Goal: Task Accomplishment & Management: Use online tool/utility

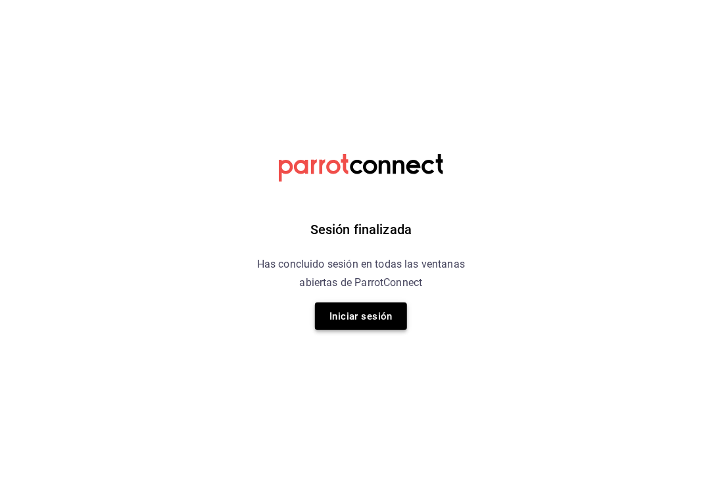
click at [383, 311] on button "Iniciar sesión" at bounding box center [361, 316] width 92 height 28
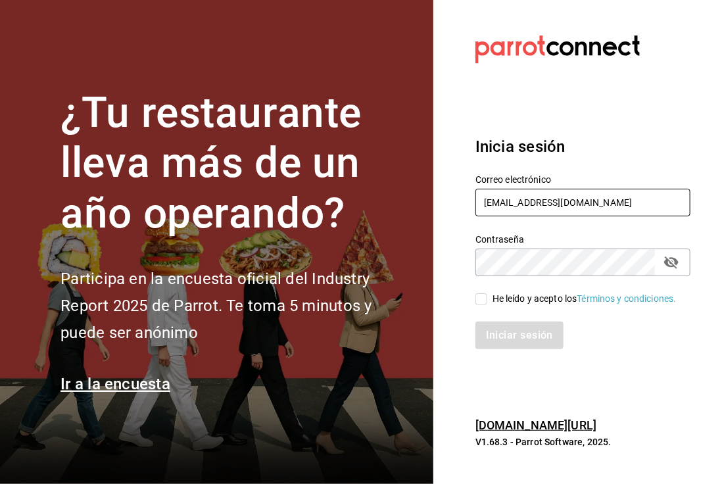
click at [570, 190] on input "caleb.franco@grupocosteno.com" at bounding box center [582, 203] width 215 height 28
type input "calebfranco@grupocosteno.com"
click at [482, 296] on input "He leído y acepto los Términos y condiciones." at bounding box center [481, 299] width 12 height 12
checkbox input "true"
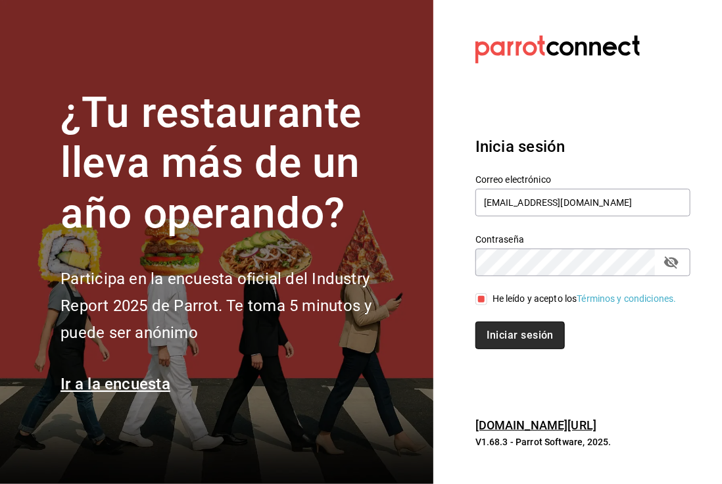
click at [525, 349] on button "Iniciar sesión" at bounding box center [519, 336] width 89 height 28
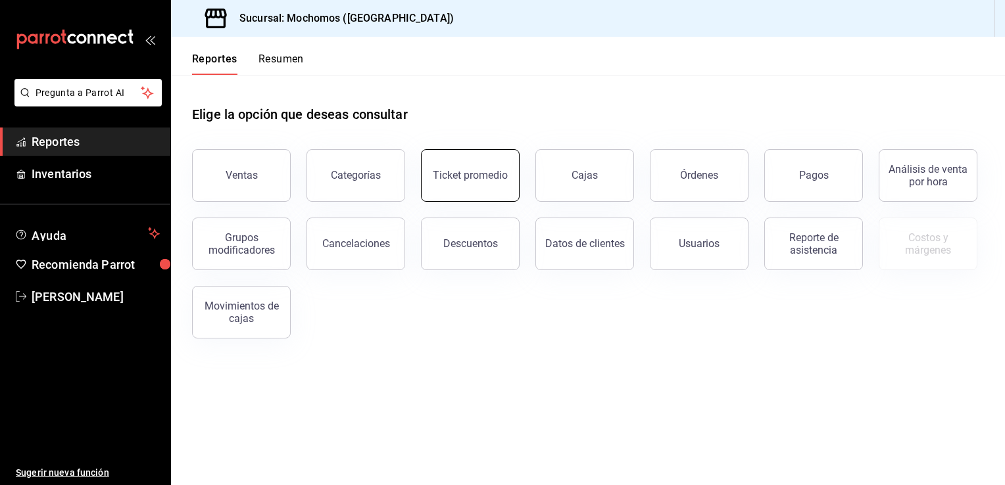
click at [474, 176] on div "Ticket promedio" at bounding box center [470, 175] width 75 height 12
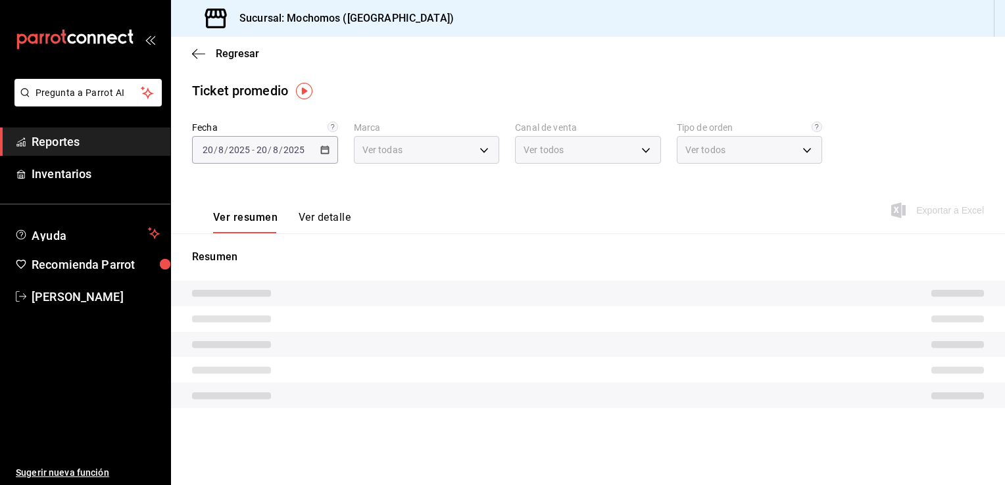
type input "81a909d9-58c5-46d1-b07d-4106a63ec642"
type input "PARROT,UBER_EATS,RAPPI,DIDI_FOOD,ONLINE"
type input "4757a820-eeb2-41c4-a2a2-ff7184acdd23,e3c18427-67e3-456a-aa48-e63191ec6ccf,aa1fd…"
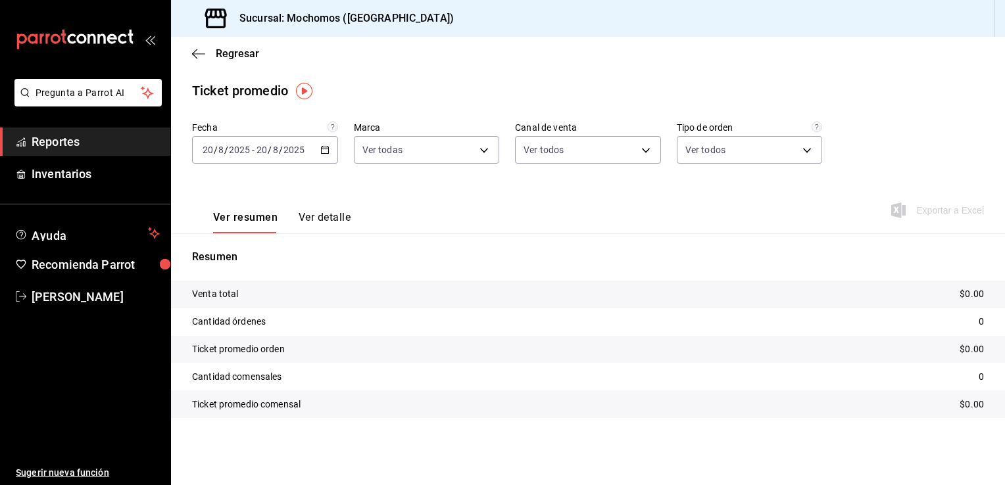
click at [327, 151] on icon "button" at bounding box center [324, 149] width 9 height 9
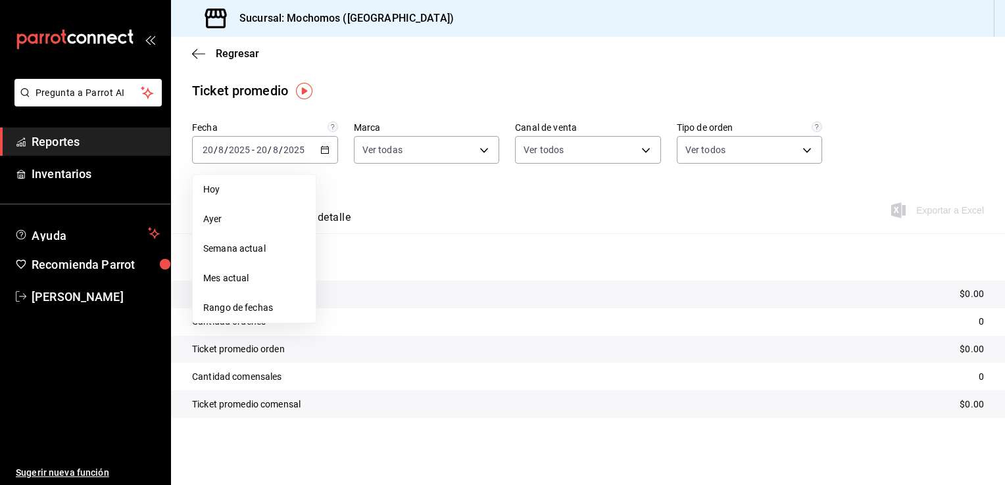
click at [244, 306] on span "Rango de fechas" at bounding box center [254, 308] width 102 height 14
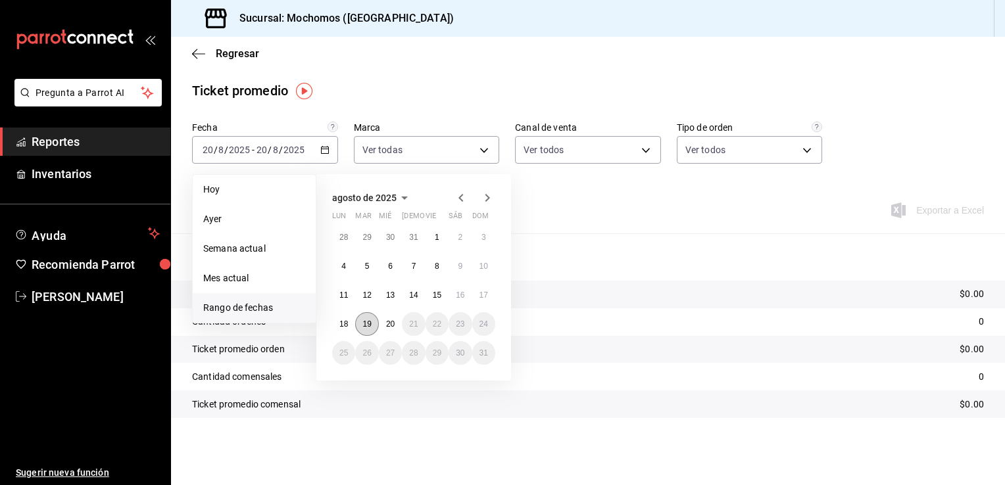
click at [373, 322] on button "19" at bounding box center [366, 324] width 23 height 24
click at [389, 322] on abbr "20" at bounding box center [390, 324] width 9 height 9
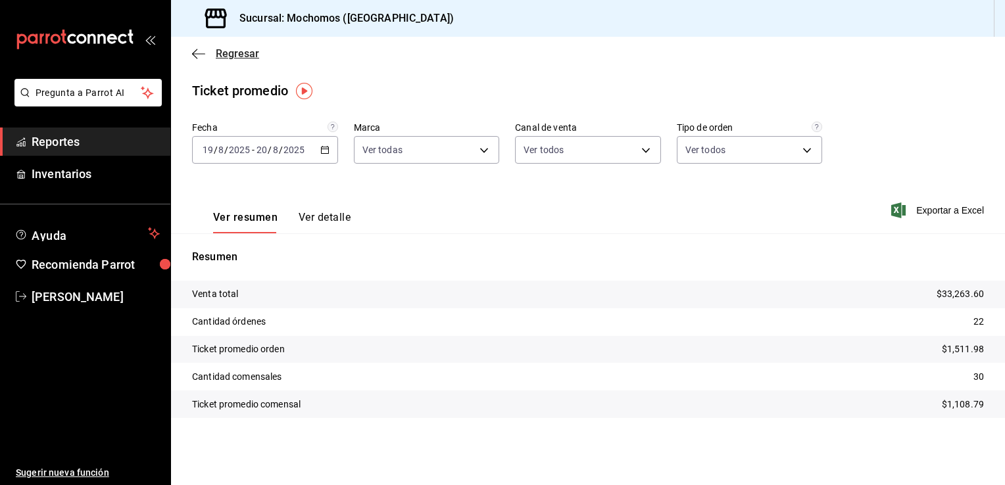
click at [196, 54] on icon "button" at bounding box center [198, 54] width 13 height 12
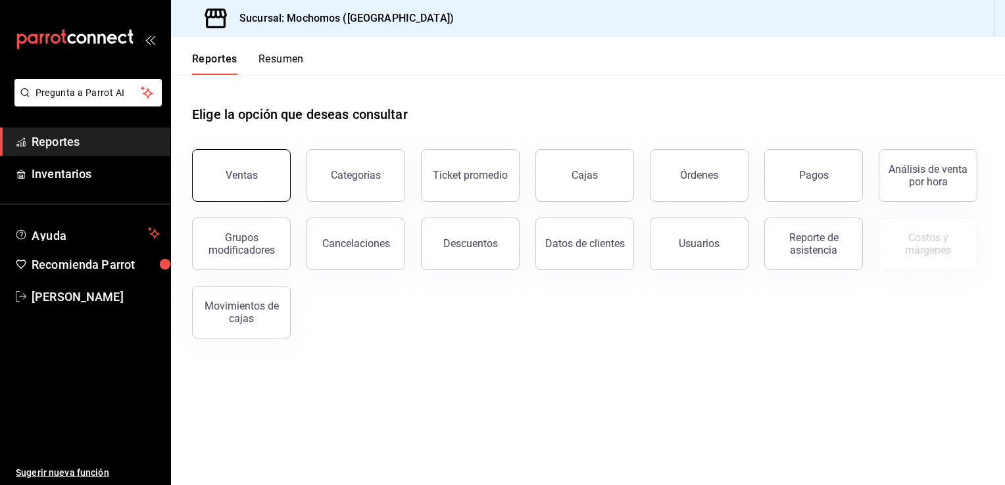
click at [229, 183] on button "Ventas" at bounding box center [241, 175] width 99 height 53
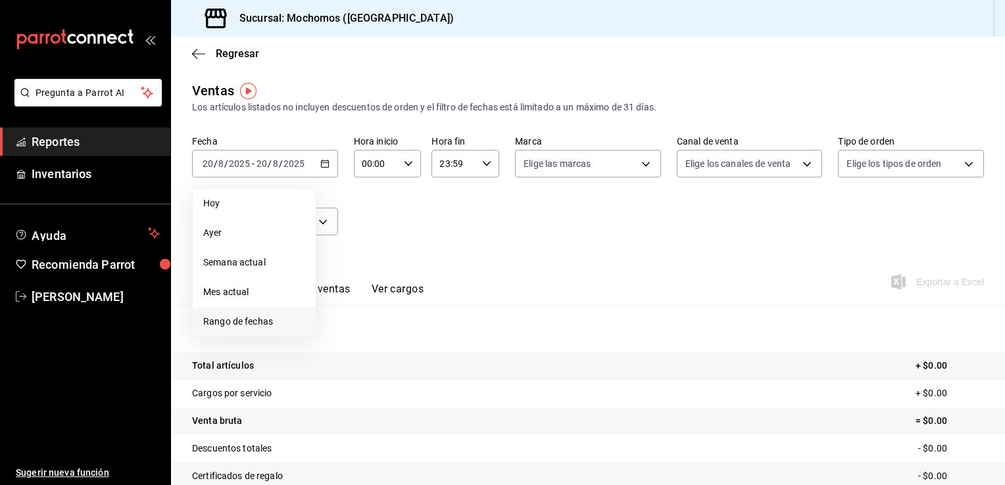
click at [226, 322] on span "Rango de fechas" at bounding box center [254, 322] width 102 height 14
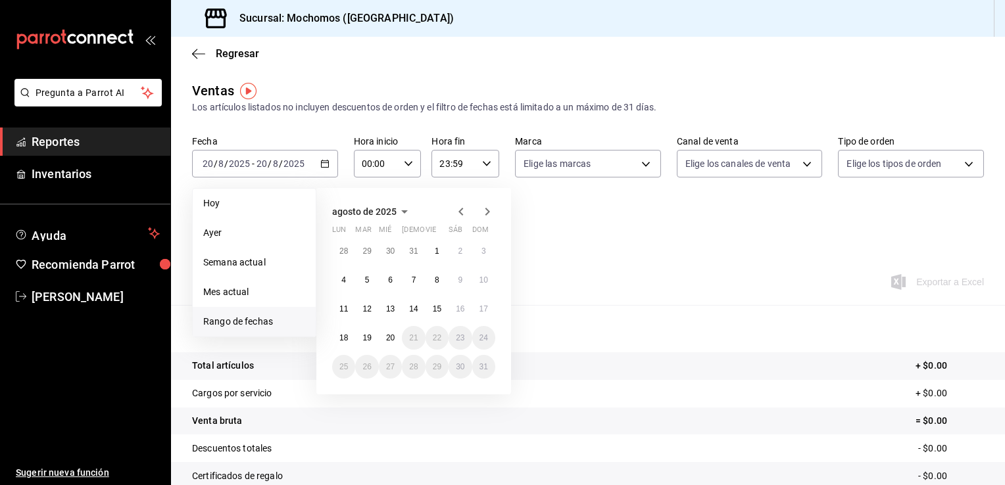
click at [235, 322] on span "Rango de fechas" at bounding box center [254, 322] width 102 height 14
click at [370, 341] on abbr "19" at bounding box center [366, 337] width 9 height 9
click at [386, 339] on abbr "20" at bounding box center [390, 337] width 9 height 9
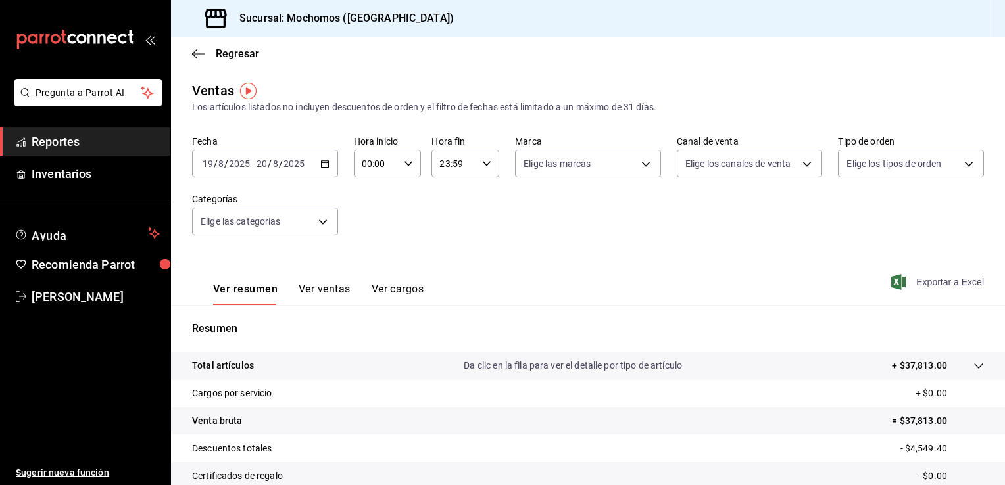
click at [721, 283] on span "Exportar a Excel" at bounding box center [939, 282] width 90 height 16
click at [216, 88] on div "Ventas" at bounding box center [213, 91] width 42 height 20
click at [203, 51] on icon "button" at bounding box center [198, 54] width 13 height 12
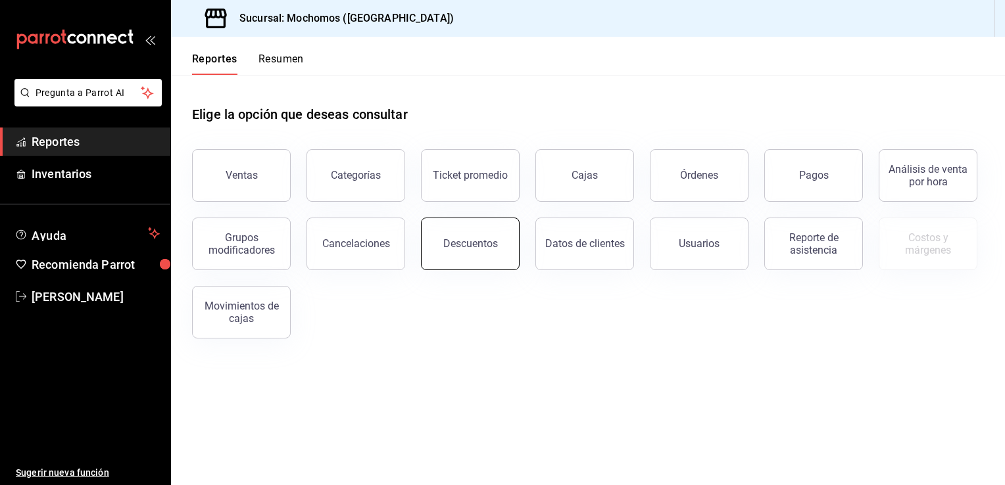
drag, startPoint x: 493, startPoint y: 151, endPoint x: 455, endPoint y: 249, distance: 104.5
click at [455, 249] on div "Ventas Categorías Ticket promedio Cajas Órdenes Pagos Análisis de venta por hor…" at bounding box center [579, 235] width 807 height 205
click at [455, 249] on div "Descuentos" at bounding box center [470, 243] width 55 height 12
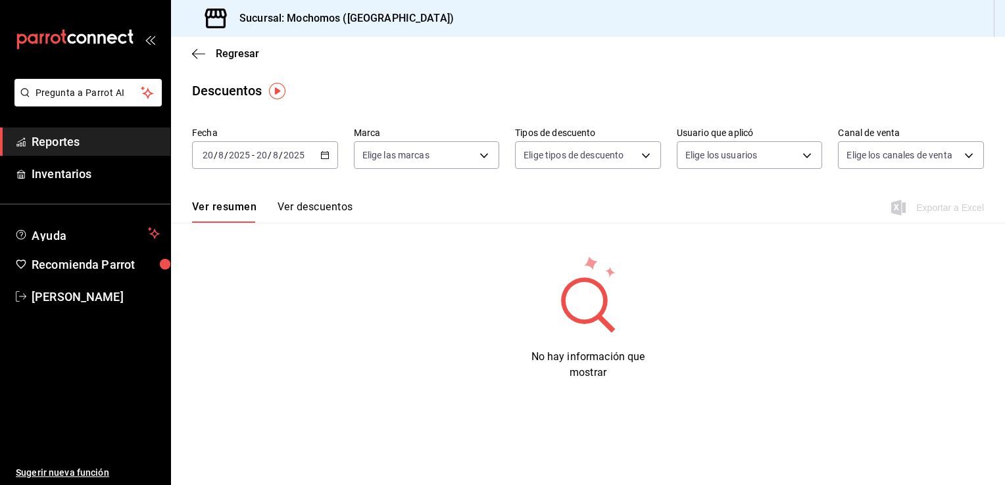
click at [323, 155] on icon "button" at bounding box center [324, 155] width 9 height 9
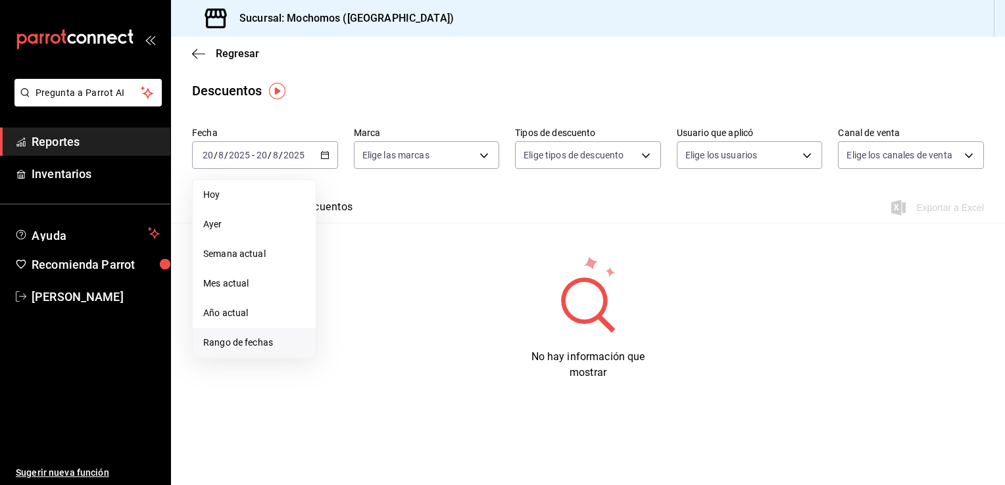
click at [249, 339] on span "Rango de fechas" at bounding box center [254, 343] width 102 height 14
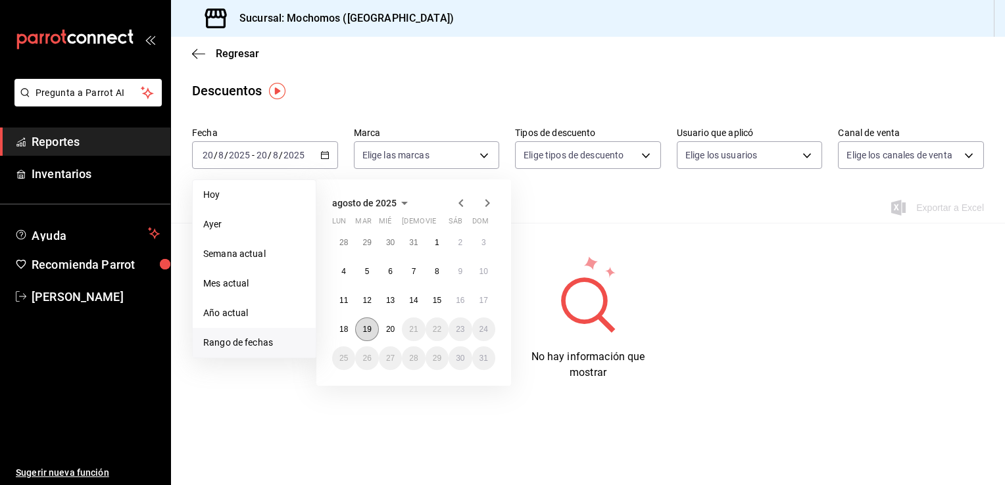
click at [373, 325] on button "19" at bounding box center [366, 330] width 23 height 24
click at [396, 327] on button "20" at bounding box center [390, 330] width 23 height 24
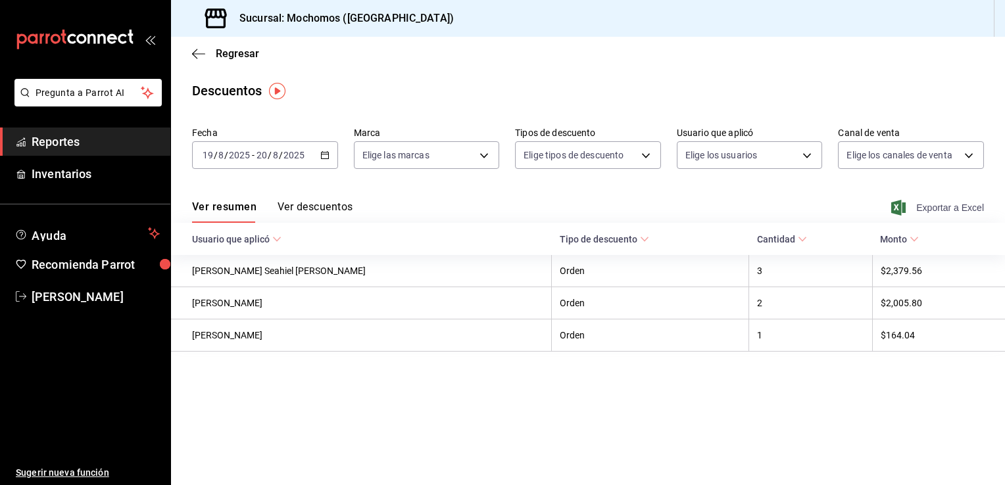
click at [721, 209] on span "Exportar a Excel" at bounding box center [939, 208] width 90 height 16
click at [79, 293] on span "caleb franco" at bounding box center [96, 297] width 128 height 18
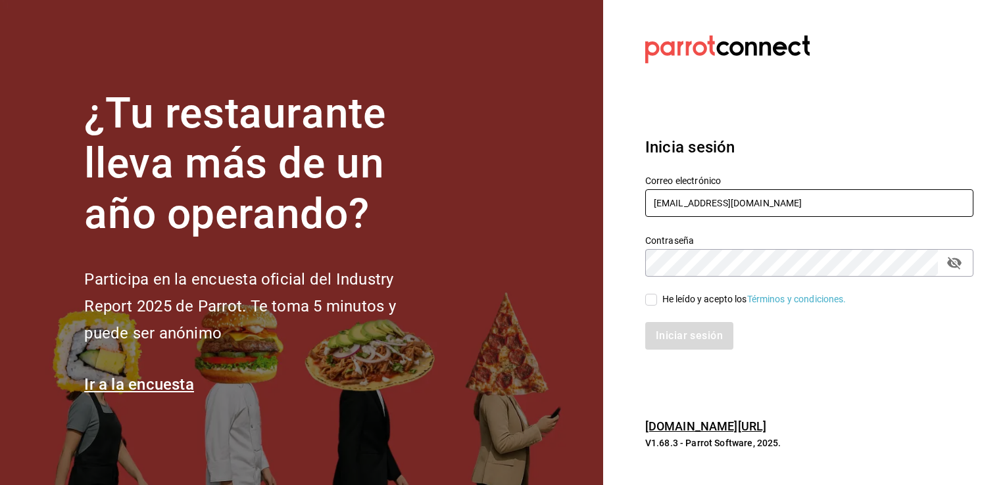
click at [721, 209] on input "calebfranco@grupocosteno.com" at bounding box center [809, 203] width 328 height 28
type input "caleb.franco@grupocosteno.com"
click at [650, 297] on input "He leído y acepto los Términos y condiciones." at bounding box center [651, 300] width 12 height 12
checkbox input "true"
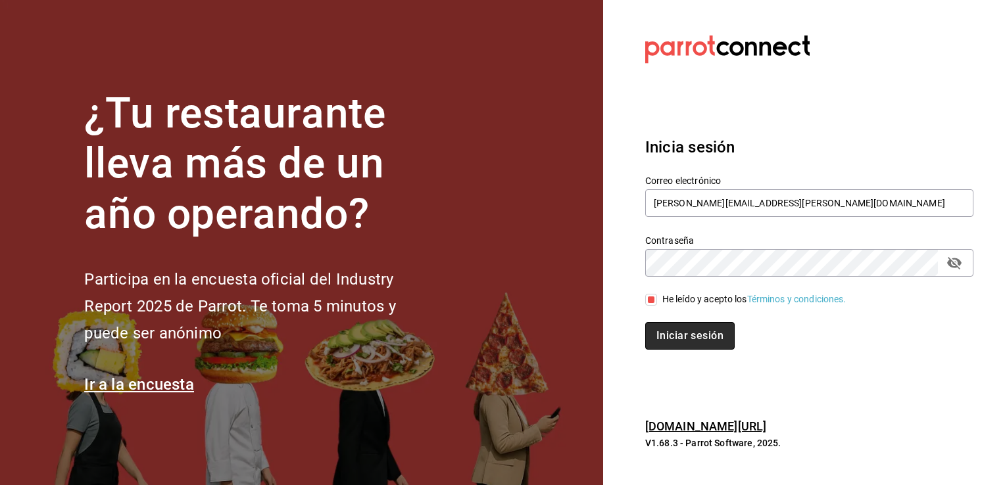
click at [684, 338] on button "Iniciar sesión" at bounding box center [689, 336] width 89 height 28
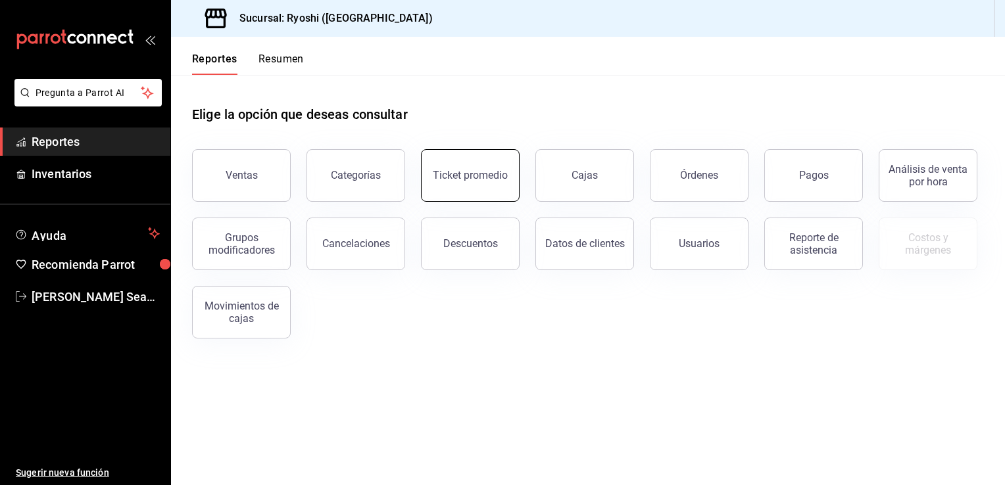
click at [464, 178] on div "Ticket promedio" at bounding box center [470, 175] width 75 height 12
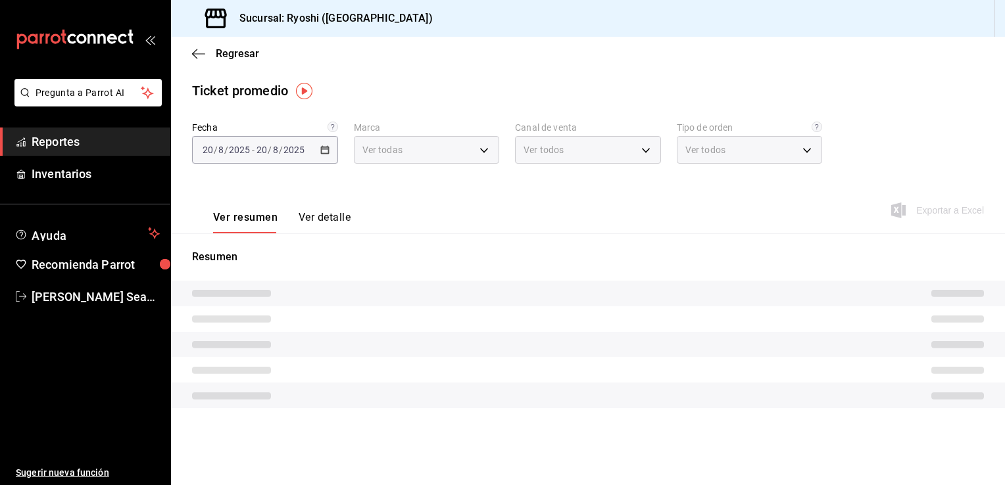
type input "26ca50e5-a845-484f-a54e-8a4432b79f59"
type input "PARROT,UBER_EATS,RAPPI,DIDI_FOOD,ONLINE"
type input "8361b891-a2e9-4fcd-a853-f9fc8036f76a,b76ec9ad-9f52-4de9-91c0-fd75567639de,0d81c…"
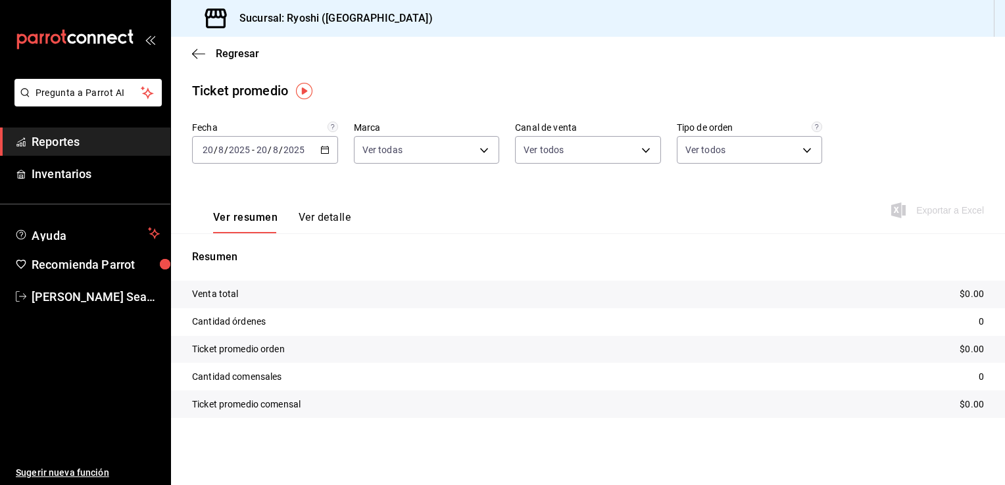
click at [326, 149] on \(Stroke\) "button" at bounding box center [324, 149] width 7 height 1
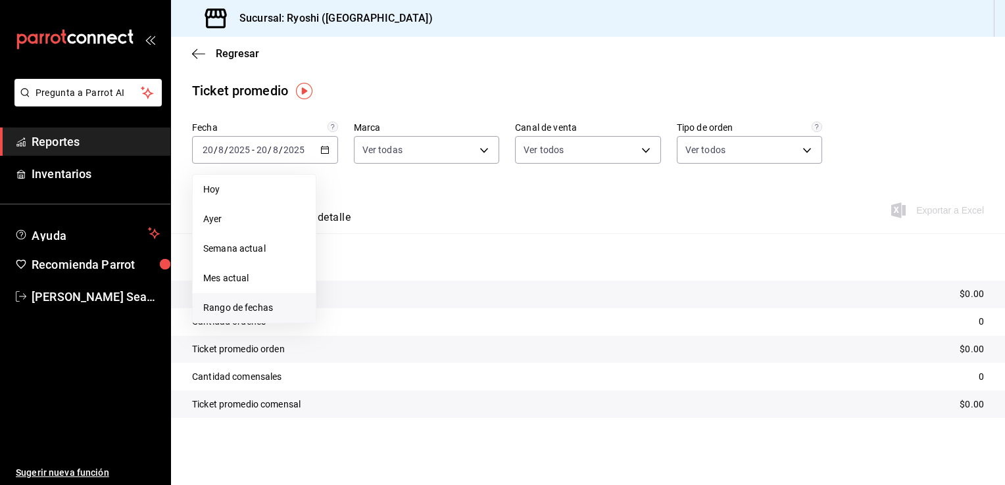
click at [227, 304] on span "Rango de fechas" at bounding box center [254, 308] width 102 height 14
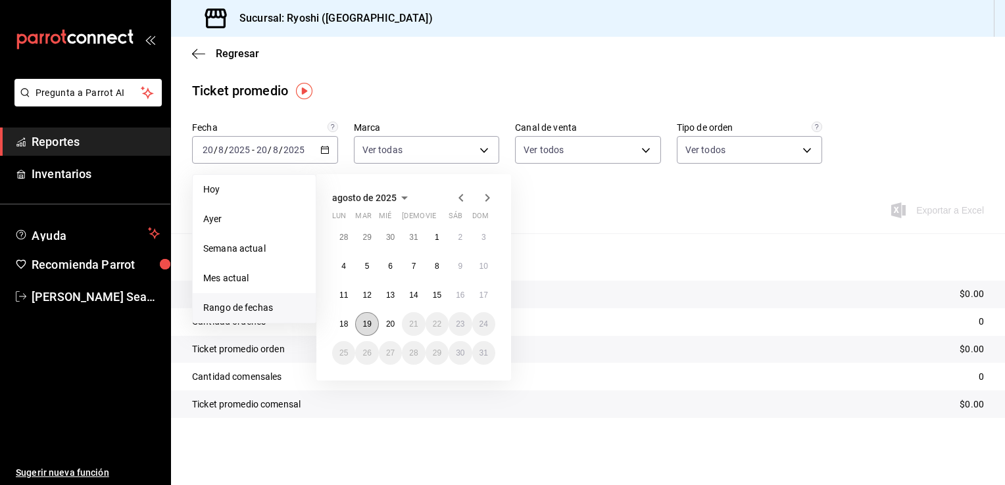
click at [364, 323] on abbr "19" at bounding box center [366, 324] width 9 height 9
click at [389, 325] on abbr "20" at bounding box center [390, 324] width 9 height 9
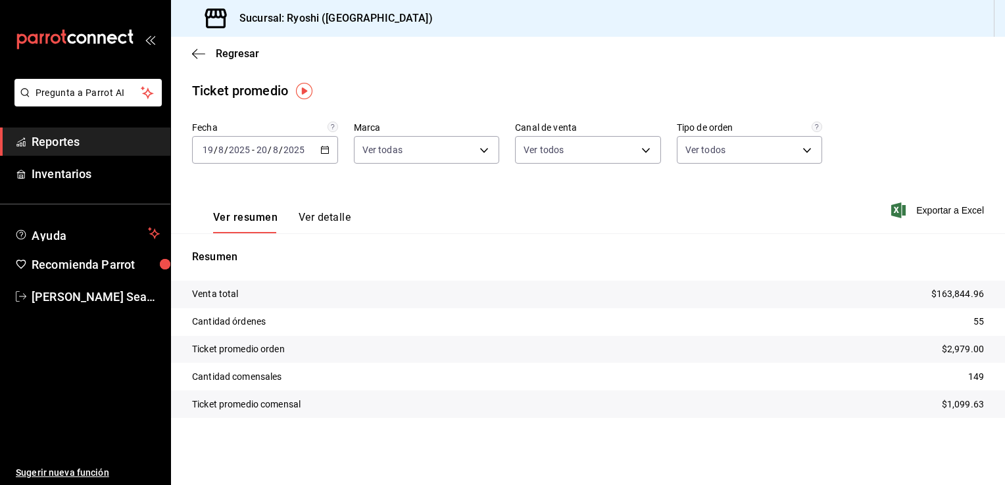
click at [325, 155] on div "[DATE] [DATE] - [DATE] [DATE]" at bounding box center [265, 150] width 146 height 28
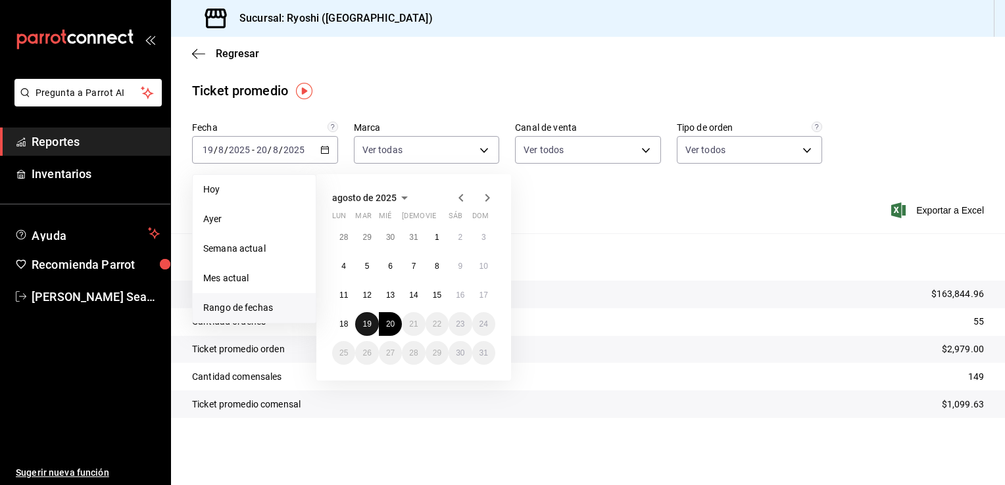
click at [370, 316] on button "19" at bounding box center [366, 324] width 23 height 24
click at [387, 320] on abbr "20" at bounding box center [390, 324] width 9 height 9
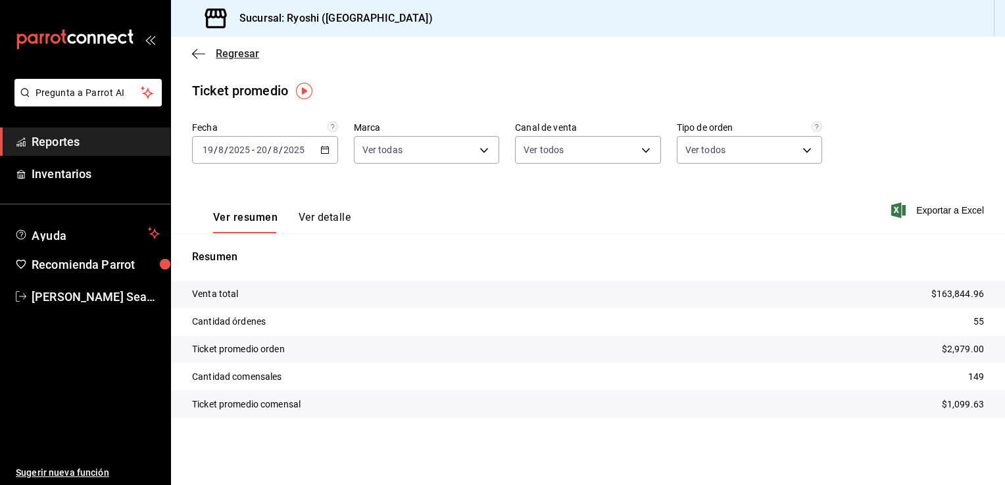
click at [201, 58] on icon "button" at bounding box center [198, 54] width 13 height 12
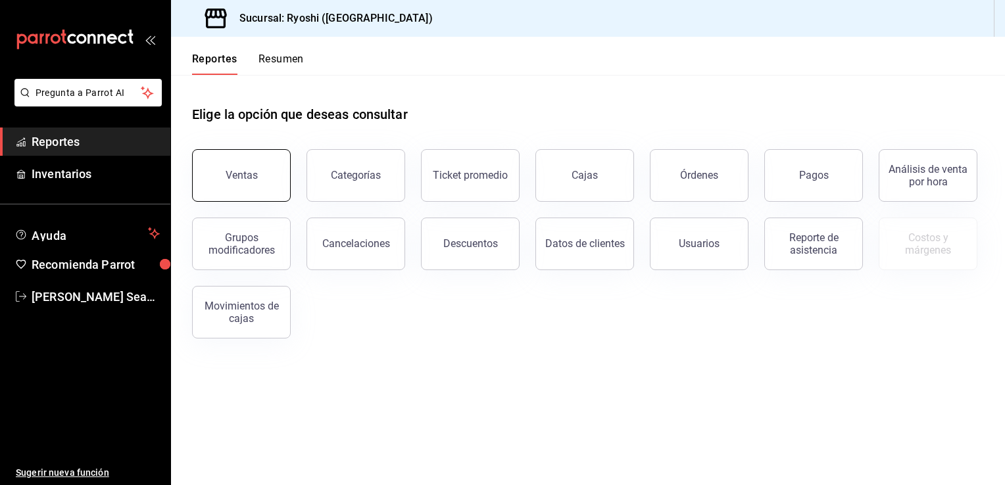
click at [227, 171] on div "Ventas" at bounding box center [242, 175] width 32 height 12
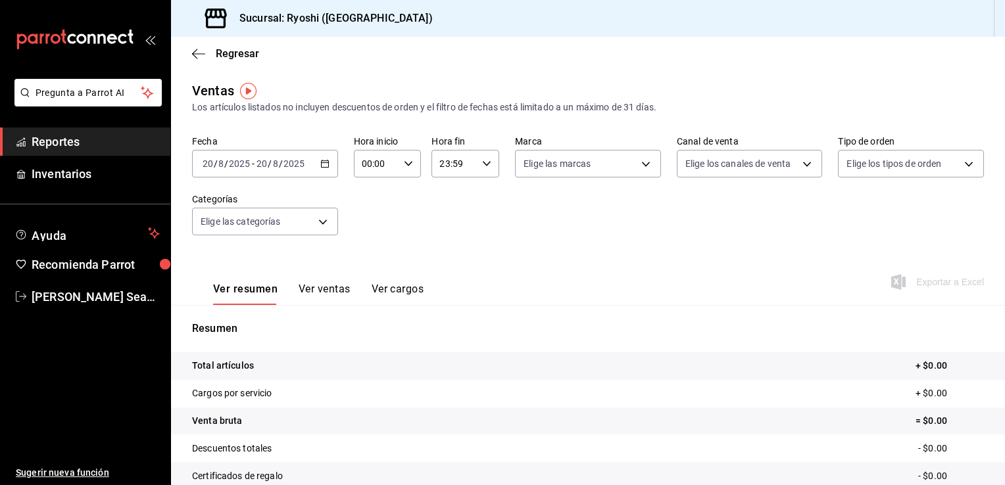
click at [321, 163] on icon "button" at bounding box center [324, 163] width 9 height 9
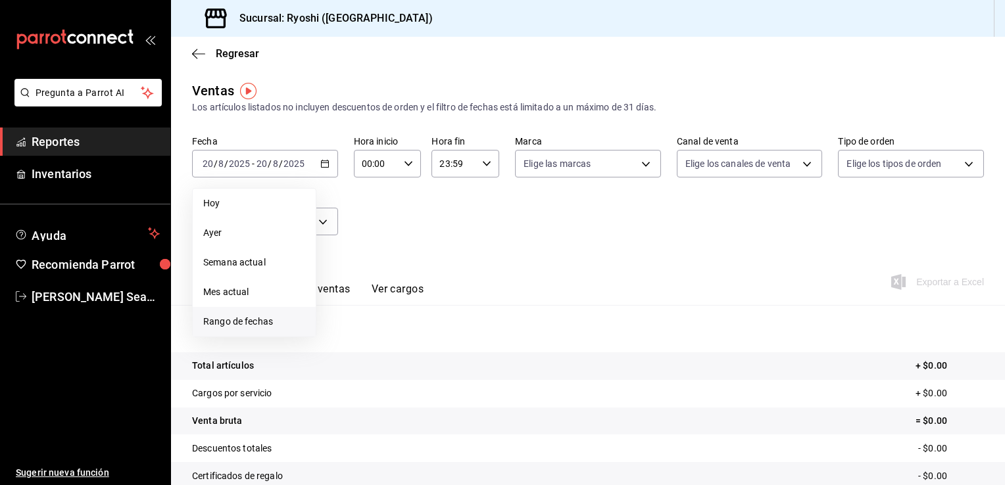
click at [243, 322] on span "Rango de fechas" at bounding box center [254, 322] width 102 height 14
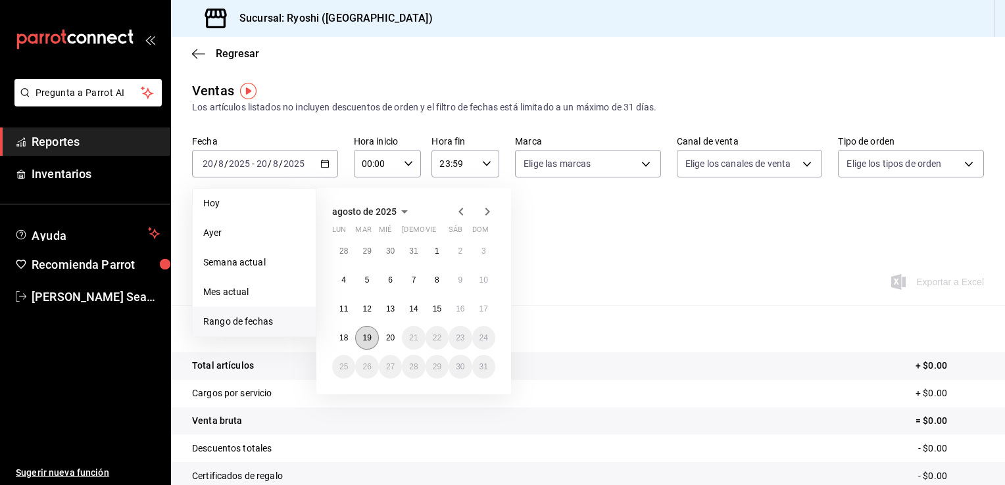
click at [370, 337] on abbr "19" at bounding box center [366, 337] width 9 height 9
click at [389, 340] on abbr "20" at bounding box center [390, 337] width 9 height 9
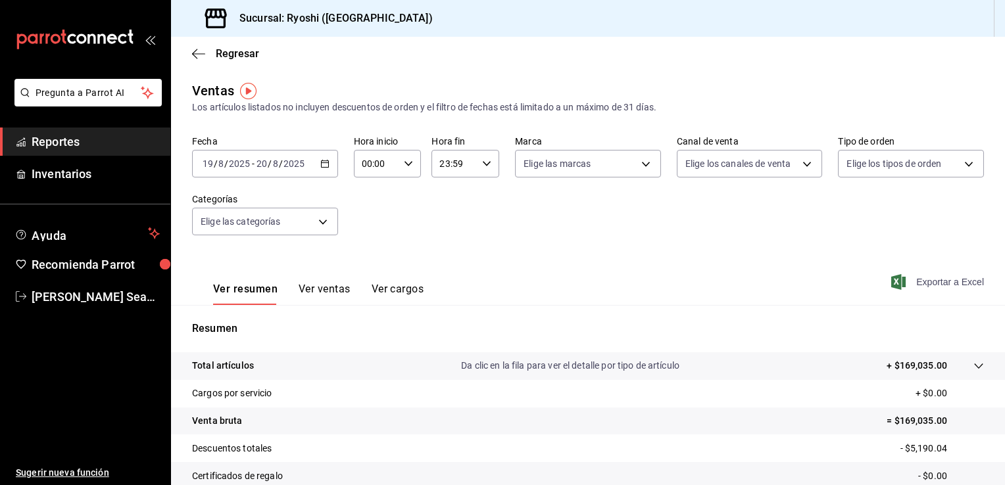
click at [920, 279] on span "Exportar a Excel" at bounding box center [939, 282] width 90 height 16
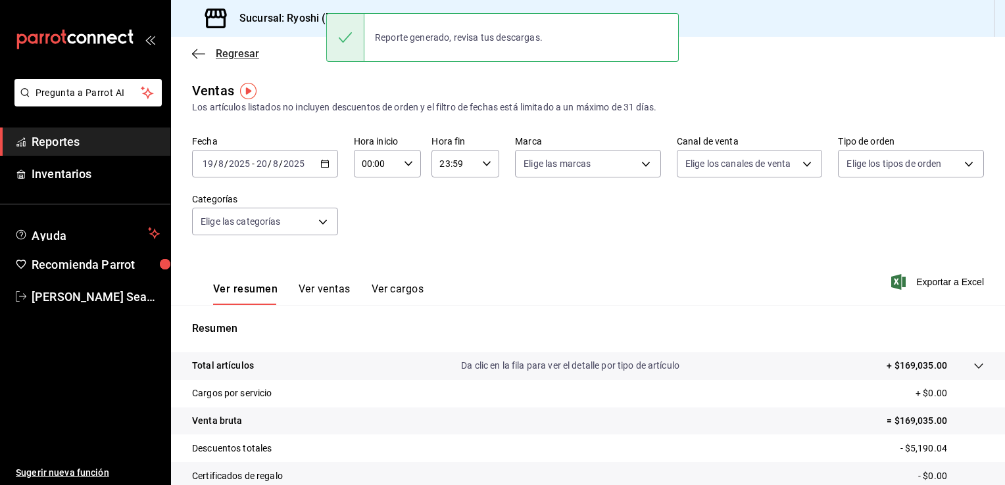
click at [216, 49] on span "Regresar" at bounding box center [237, 53] width 43 height 12
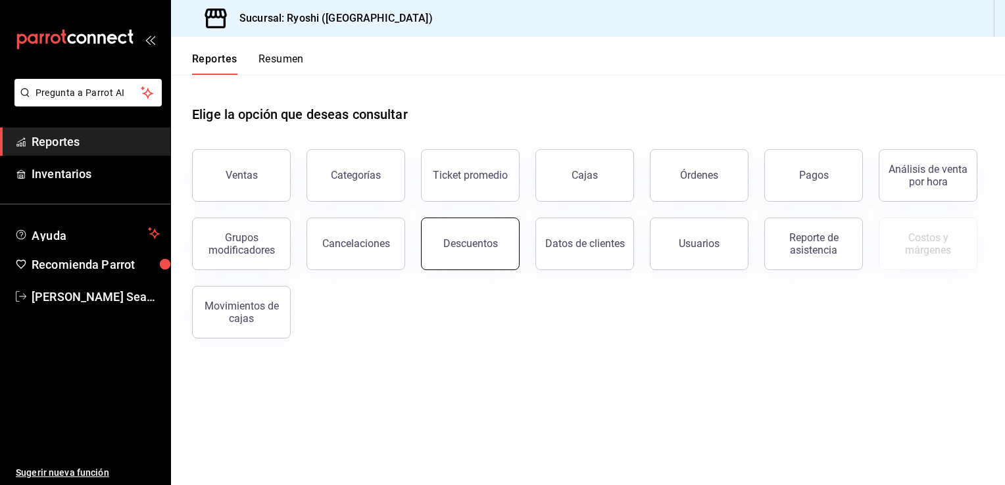
click at [467, 227] on button "Descuentos" at bounding box center [470, 244] width 99 height 53
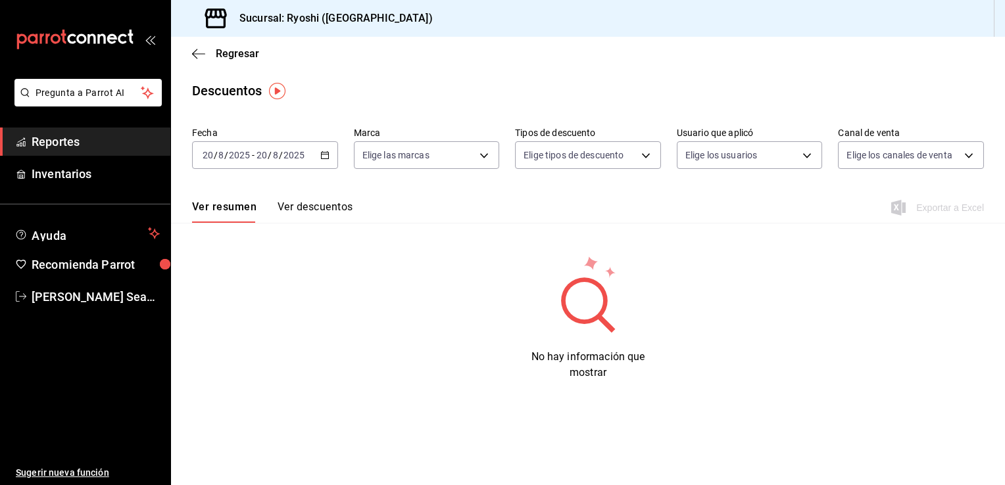
click at [323, 149] on div "[DATE] [DATE] - [DATE] [DATE]" at bounding box center [265, 155] width 146 height 28
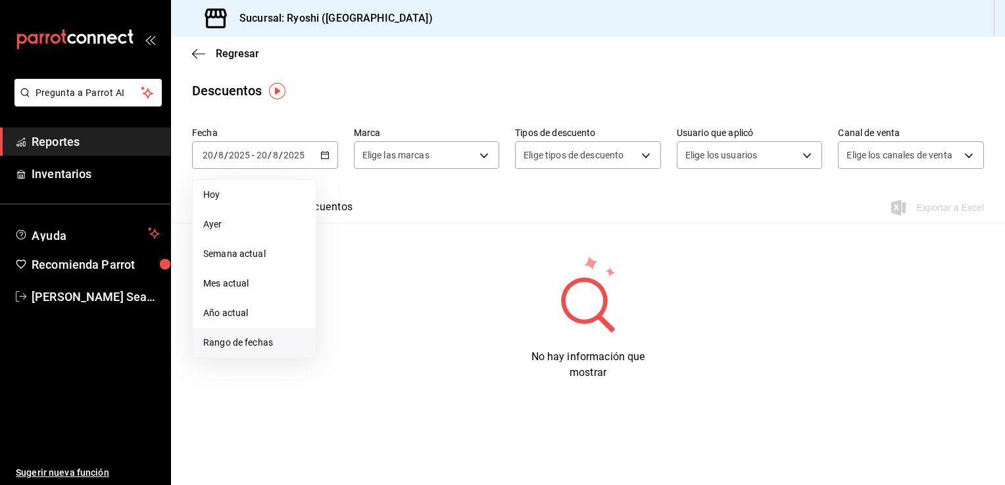
click at [237, 344] on span "Rango de fechas" at bounding box center [254, 343] width 102 height 14
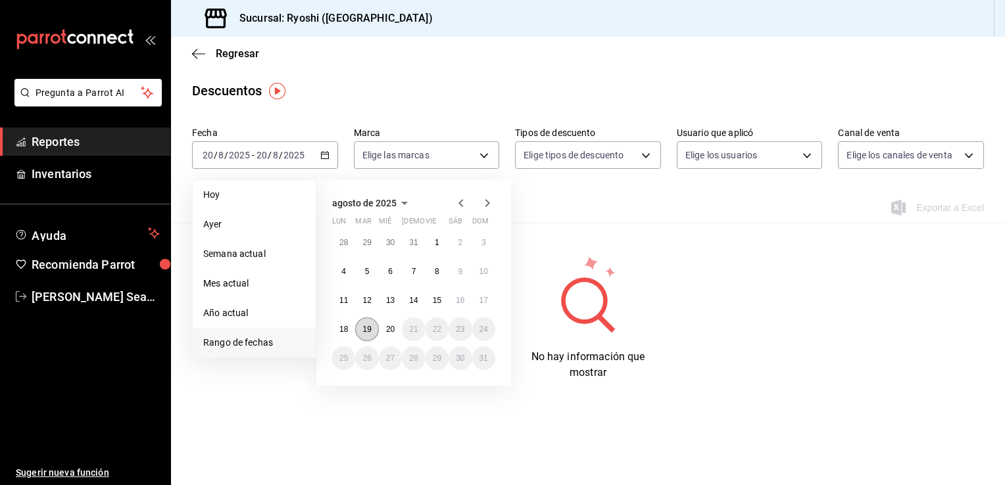
click at [369, 329] on abbr "19" at bounding box center [366, 329] width 9 height 9
click at [389, 326] on abbr "20" at bounding box center [390, 329] width 9 height 9
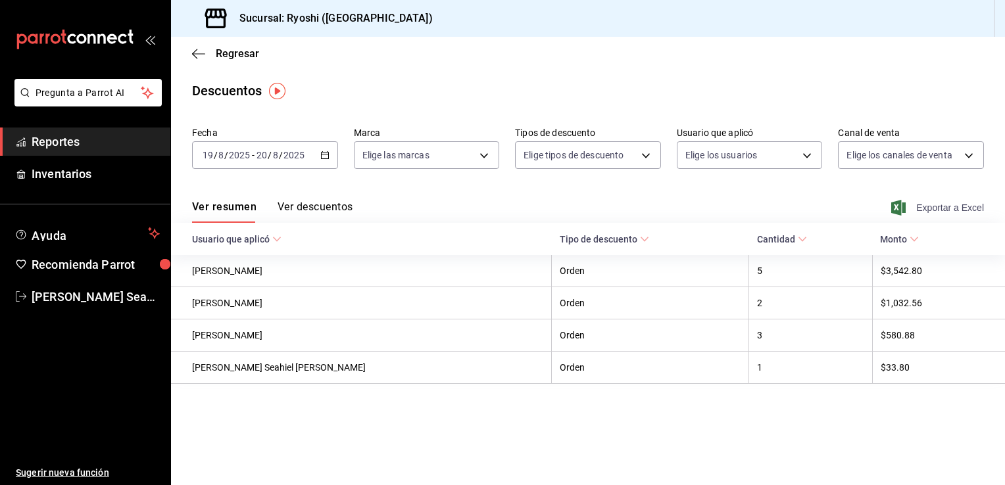
click at [920, 206] on span "Exportar a Excel" at bounding box center [939, 208] width 90 height 16
